Goal: Ask a question

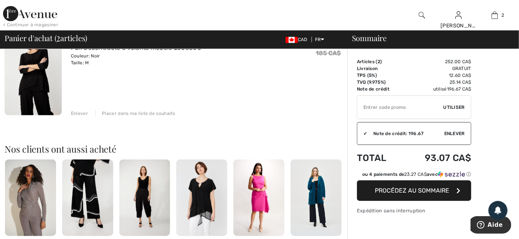
scroll to position [191, 0]
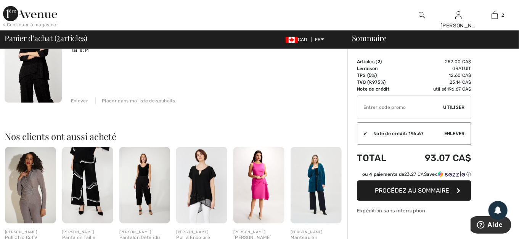
click at [418, 188] on span "Procédez au sommaire" at bounding box center [412, 190] width 74 height 7
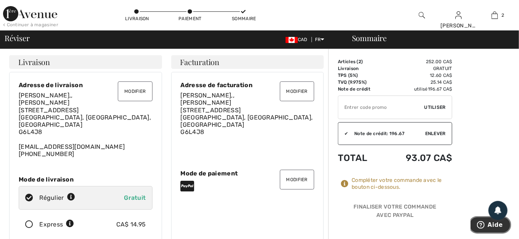
click at [490, 226] on span "Aide" at bounding box center [494, 224] width 15 height 7
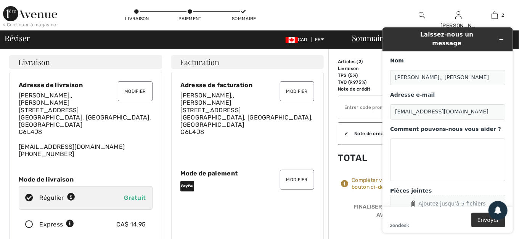
click button "Ajoutez jusqu’à 5 fichiers"
click at [394, 139] on textarea "Comment pouvons-nous vous aider ?" at bounding box center [446, 159] width 115 height 43
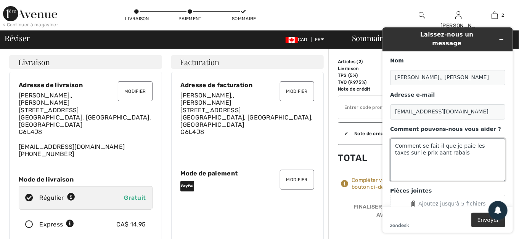
click at [420, 148] on textarea "Comment se fait-il que je paie les taxes sur le prix aant rabais" at bounding box center [446, 159] width 115 height 43
click at [446, 146] on textarea "Comment se fait-il que je paie les taxes sur le prix avant rabais" at bounding box center [446, 159] width 115 height 43
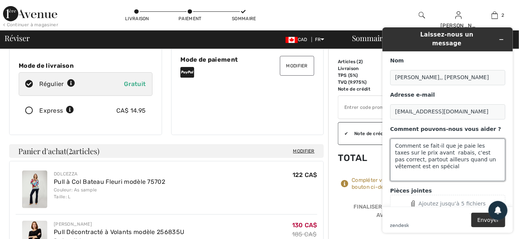
scroll to position [152, 0]
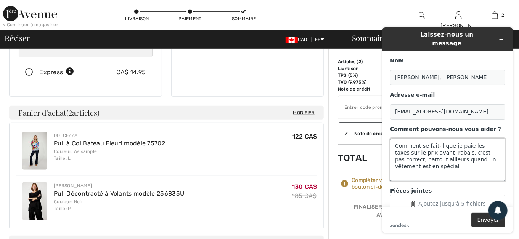
type textarea "Comment se fait-il que je paie les taxes sur le prix avant rabais, c'est pas co…"
drag, startPoint x: 376, startPoint y: 162, endPoint x: 378, endPoint y: 135, distance: 26.7
click at [378, 135] on div "Laissez-nous un message Nom [PERSON_NAME],, [PERSON_NAME] Adresse e-mail [EMAIL…" at bounding box center [447, 130] width 143 height 218
drag, startPoint x: 378, startPoint y: 133, endPoint x: 376, endPoint y: 120, distance: 13.1
click at [378, 133] on div "Laissez-nous un message Nom [PERSON_NAME],, [PERSON_NAME] Adresse e-mail [EMAIL…" at bounding box center [447, 130] width 143 height 218
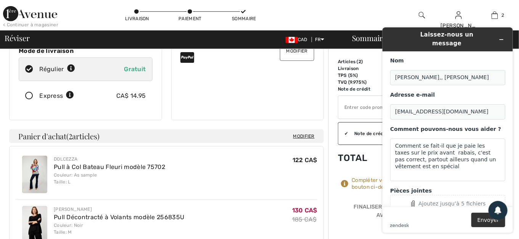
scroll to position [130, 0]
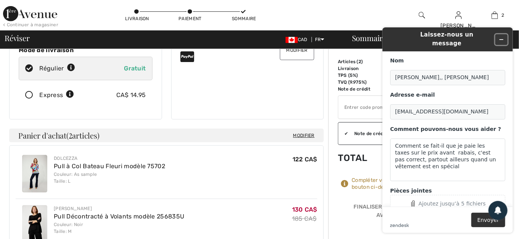
click at [497, 35] on button "Réduire le widget" at bounding box center [501, 39] width 12 height 11
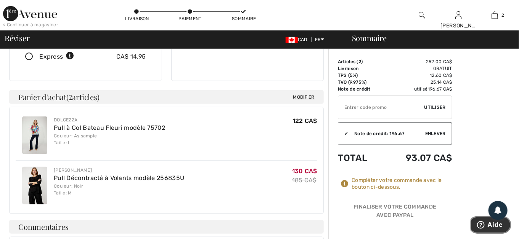
scroll to position [168, 0]
click at [34, 167] on img at bounding box center [34, 186] width 25 height 38
